Goal: Download file/media

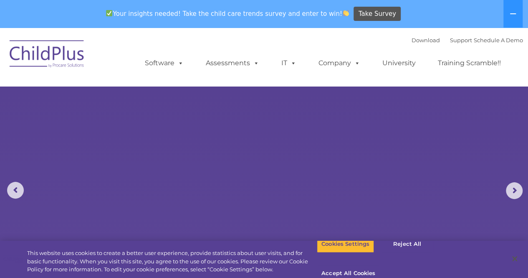
select select "MEDIUM"
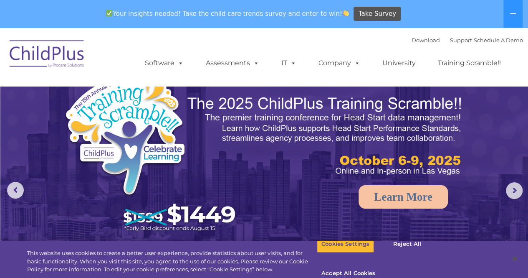
drag, startPoint x: 530, startPoint y: 57, endPoint x: 487, endPoint y: 51, distance: 42.5
click at [487, 51] on ul "Software ChildPlus: The original and most widely-used Head Start data managemen…" at bounding box center [325, 62] width 395 height 33
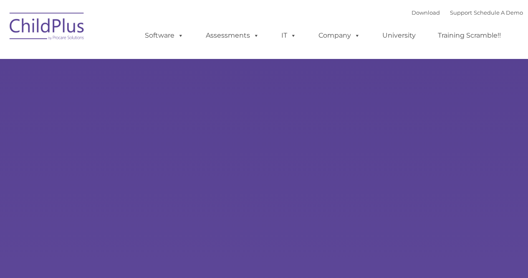
type input ""
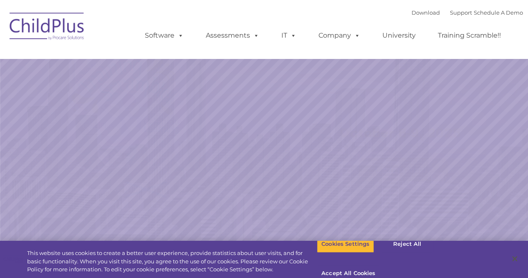
select select "MEDIUM"
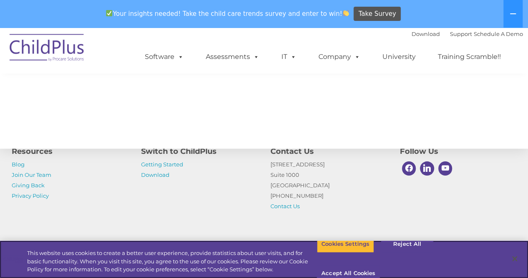
scroll to position [992, 0]
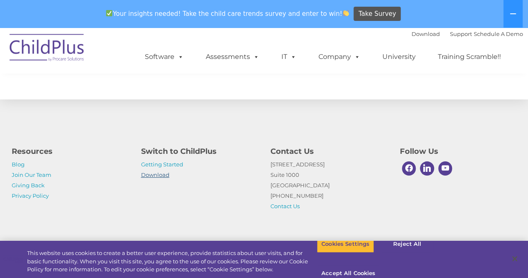
click at [156, 173] on link "Download" at bounding box center [155, 174] width 28 height 7
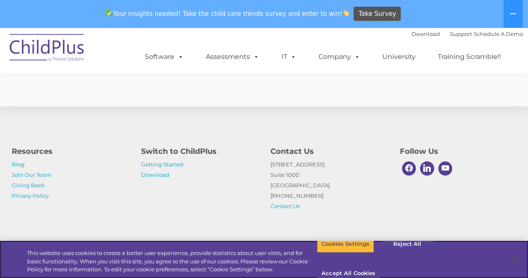
scroll to position [2102, 0]
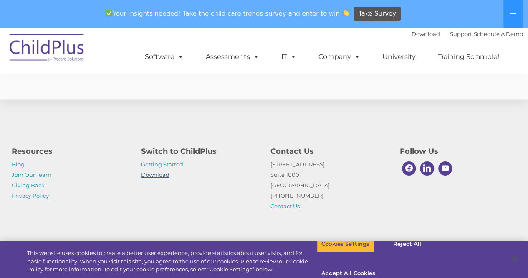
click at [152, 176] on link "Download" at bounding box center [155, 174] width 28 height 7
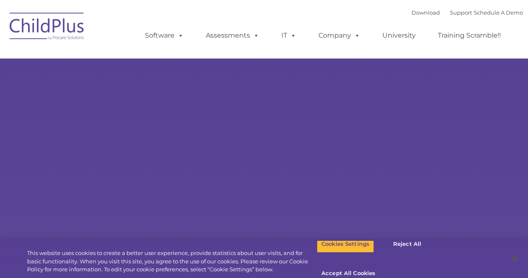
type input ""
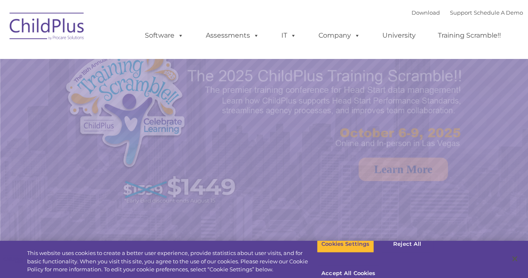
select select "MEDIUM"
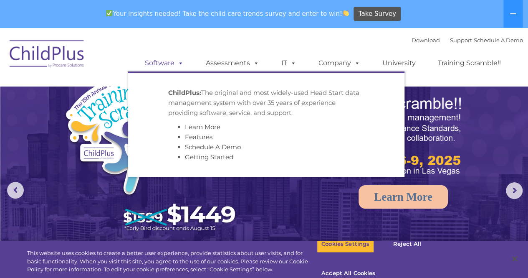
click at [176, 65] on span at bounding box center [179, 63] width 9 height 8
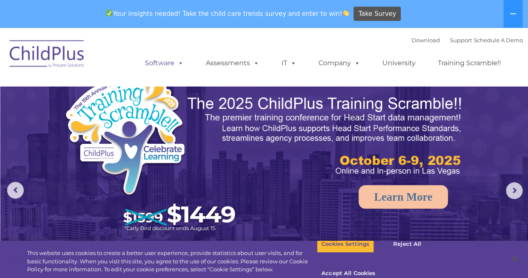
click at [185, 63] on link "Software" at bounding box center [165, 63] width 56 height 17
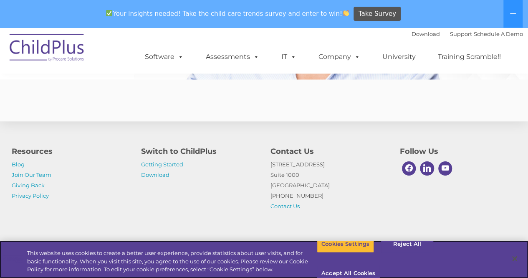
scroll to position [2102, 0]
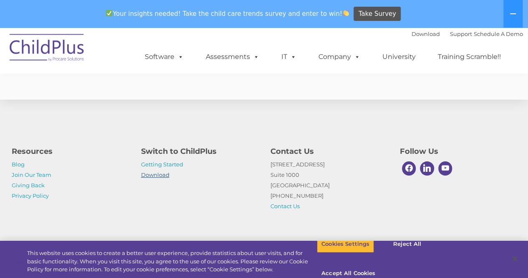
click at [155, 176] on link "Download" at bounding box center [155, 174] width 28 height 7
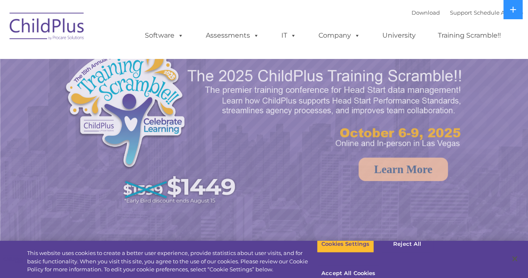
select select "MEDIUM"
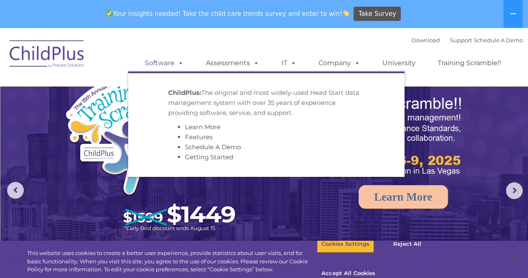
click at [178, 65] on span at bounding box center [179, 63] width 9 height 8
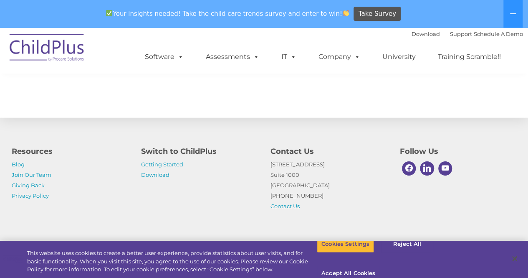
scroll to position [982, 0]
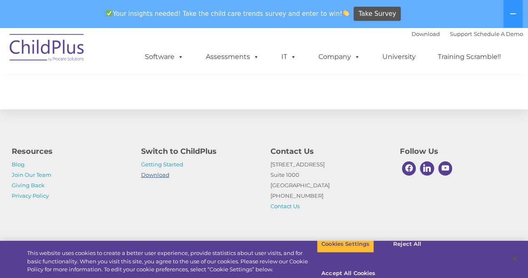
click at [166, 173] on link "Download" at bounding box center [155, 174] width 28 height 7
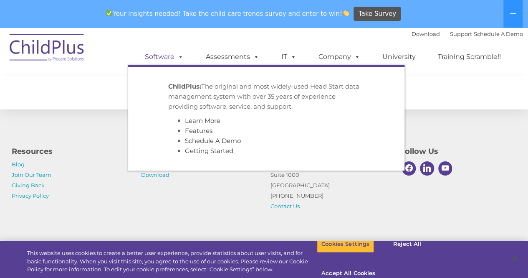
click at [181, 56] on span at bounding box center [179, 57] width 9 height 8
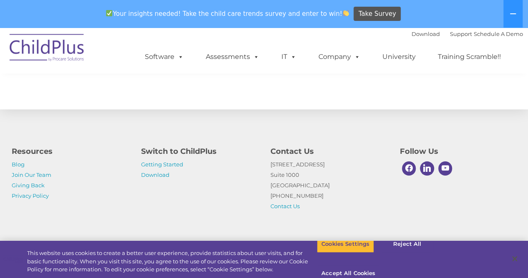
scroll to position [992, 0]
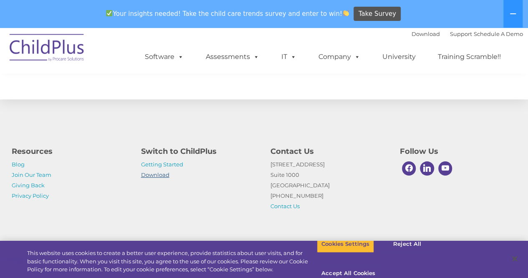
click at [162, 175] on link "Download" at bounding box center [155, 174] width 28 height 7
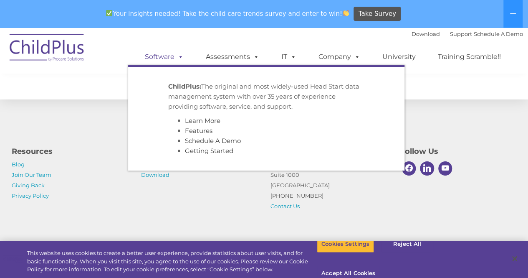
click at [180, 59] on span at bounding box center [179, 57] width 9 height 8
click at [167, 55] on link "Software" at bounding box center [165, 56] width 56 height 17
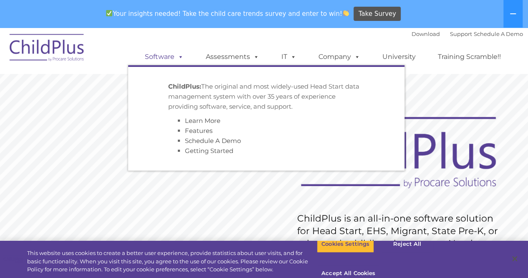
click at [182, 60] on span at bounding box center [179, 57] width 9 height 8
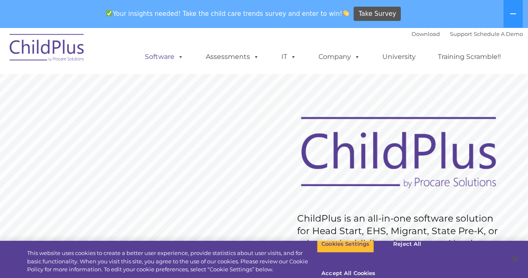
click at [182, 60] on span at bounding box center [179, 57] width 9 height 8
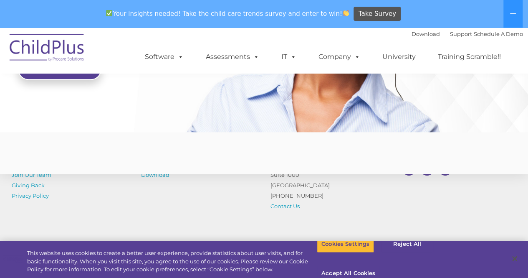
scroll to position [2102, 0]
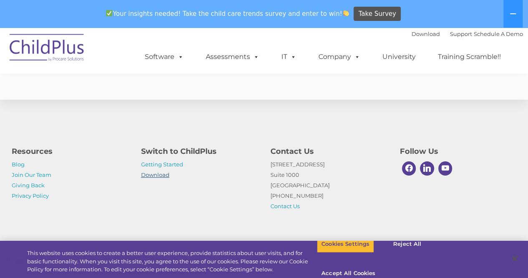
click at [160, 175] on link "Download" at bounding box center [155, 174] width 28 height 7
